Goal: Navigation & Orientation: Find specific page/section

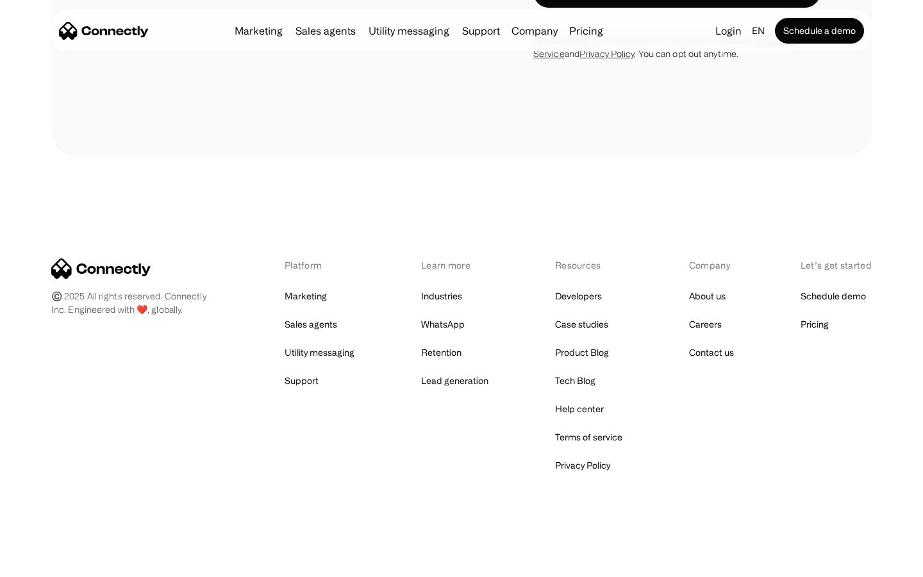
scroll to position [3632, 0]
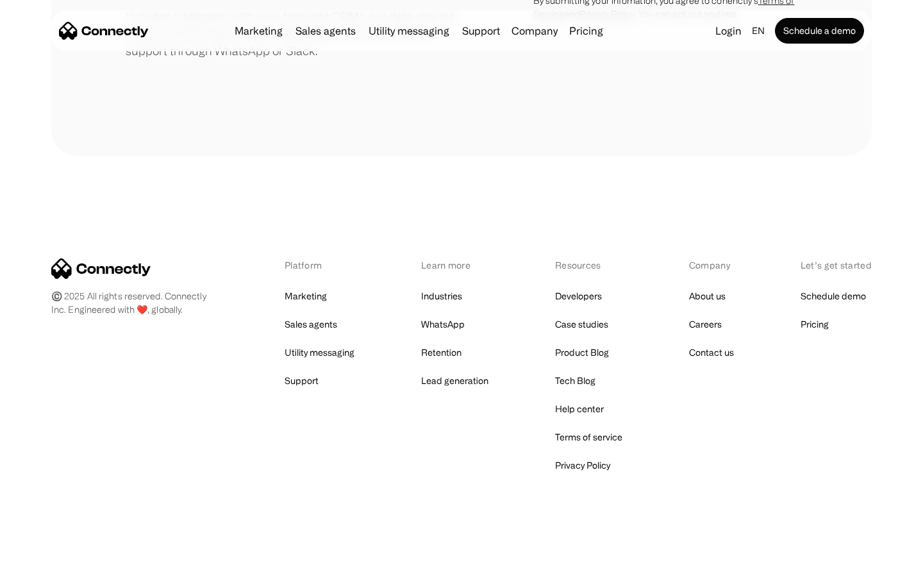
scroll to position [595, 0]
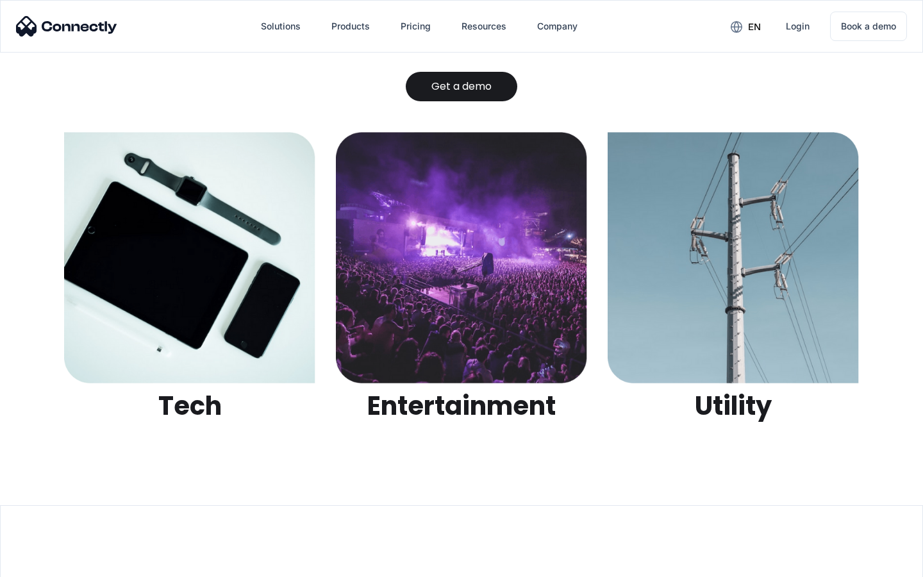
scroll to position [4043, 0]
